Goal: Feedback & Contribution: Submit feedback/report problem

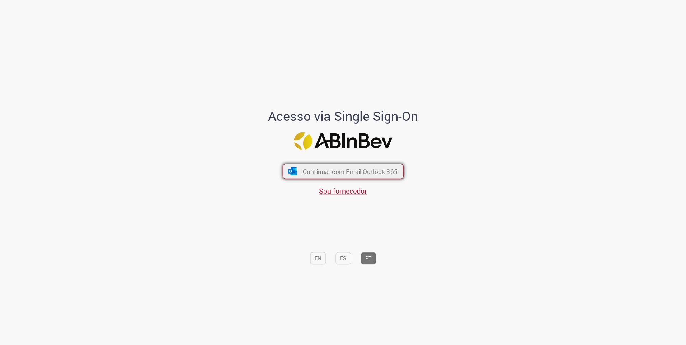
click at [378, 171] on span "Continuar com Email Outlook 365" at bounding box center [350, 171] width 95 height 8
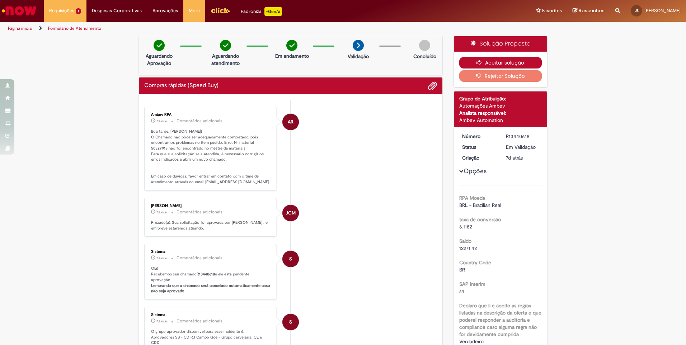
click at [508, 61] on button "Aceitar solução" at bounding box center [500, 62] width 83 height 11
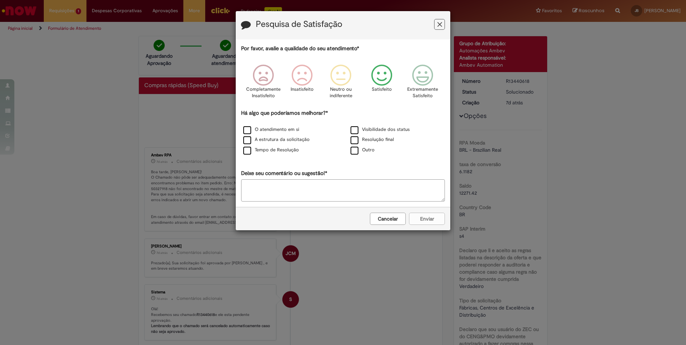
click at [385, 79] on icon "Feedback" at bounding box center [382, 76] width 27 height 22
click at [355, 140] on label "Resolução final" at bounding box center [372, 139] width 43 height 7
click at [334, 188] on textarea "Deixe seu comentário ou sugestão!*" at bounding box center [343, 190] width 204 height 22
type textarea "**********"
click at [439, 216] on button "Enviar" at bounding box center [427, 219] width 36 height 12
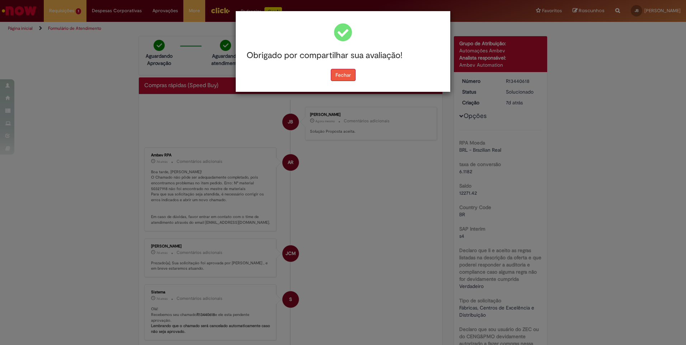
click at [333, 72] on button "Fechar" at bounding box center [343, 75] width 25 height 12
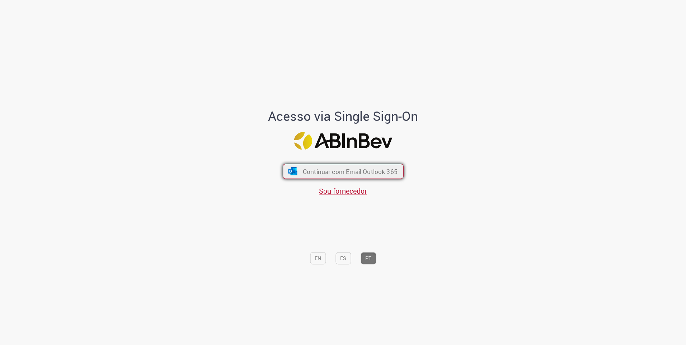
click at [321, 175] on span "Continuar com Email Outlook 365" at bounding box center [350, 171] width 95 height 8
